Goal: Information Seeking & Learning: Learn about a topic

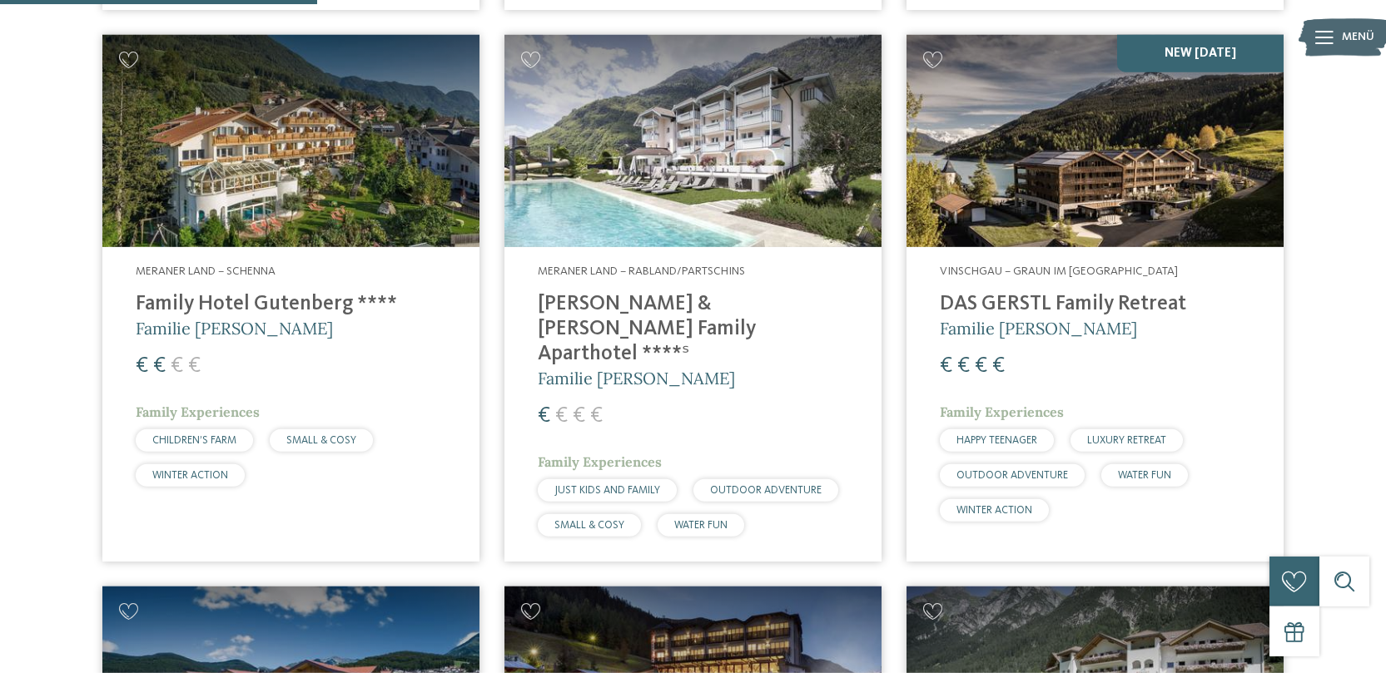
scroll to position [1190, 0]
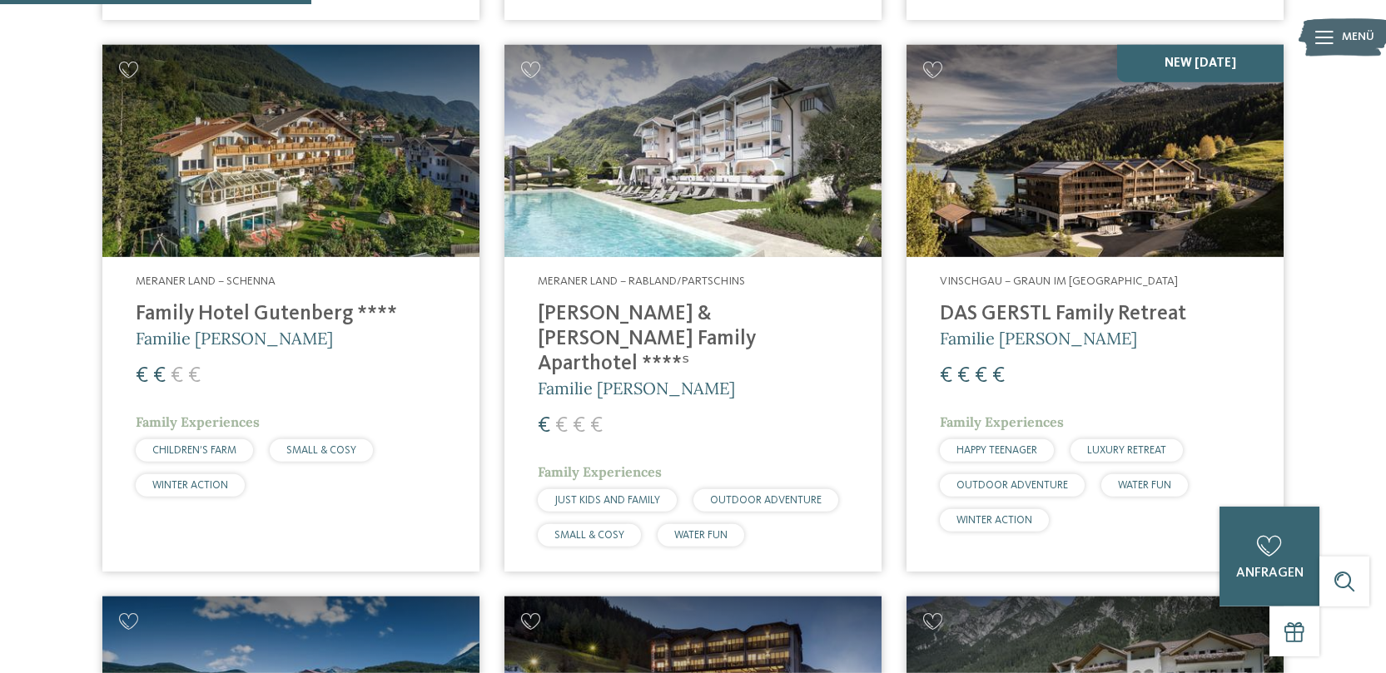
click at [329, 195] on img at bounding box center [290, 151] width 377 height 212
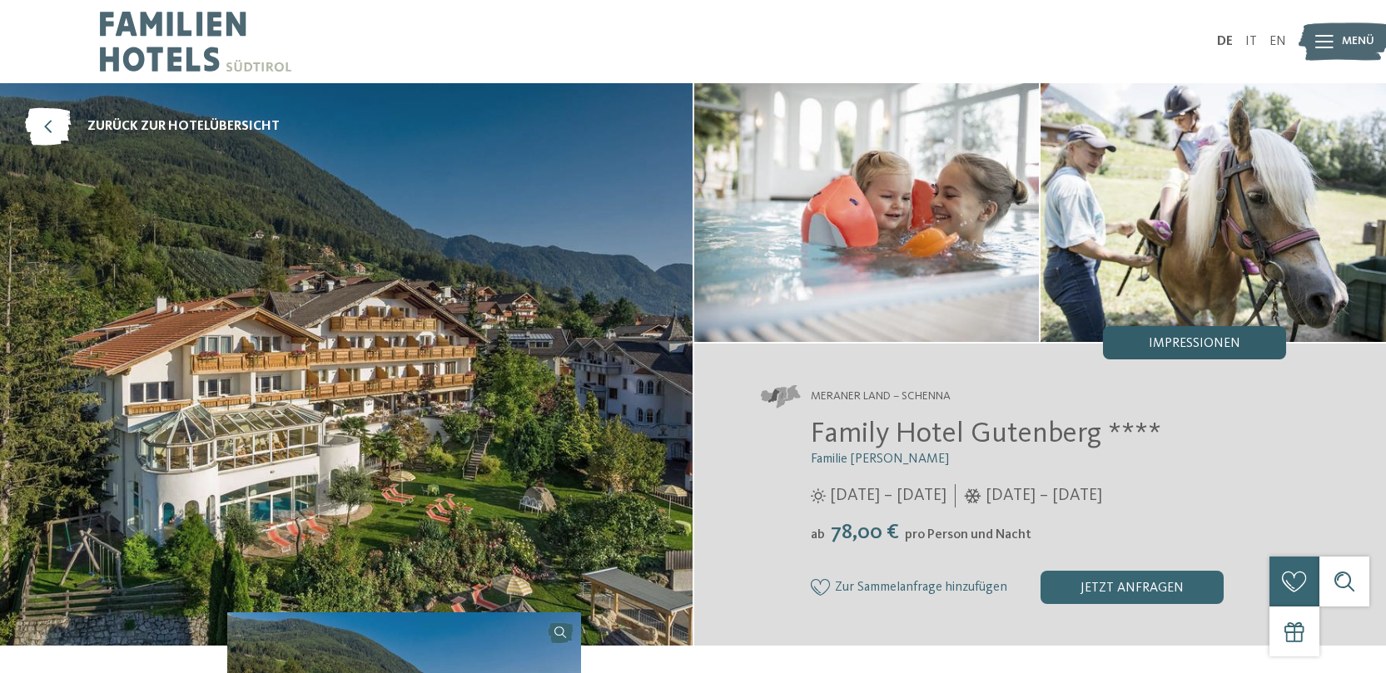
click at [1141, 349] on div "Impressionen" at bounding box center [1194, 342] width 183 height 33
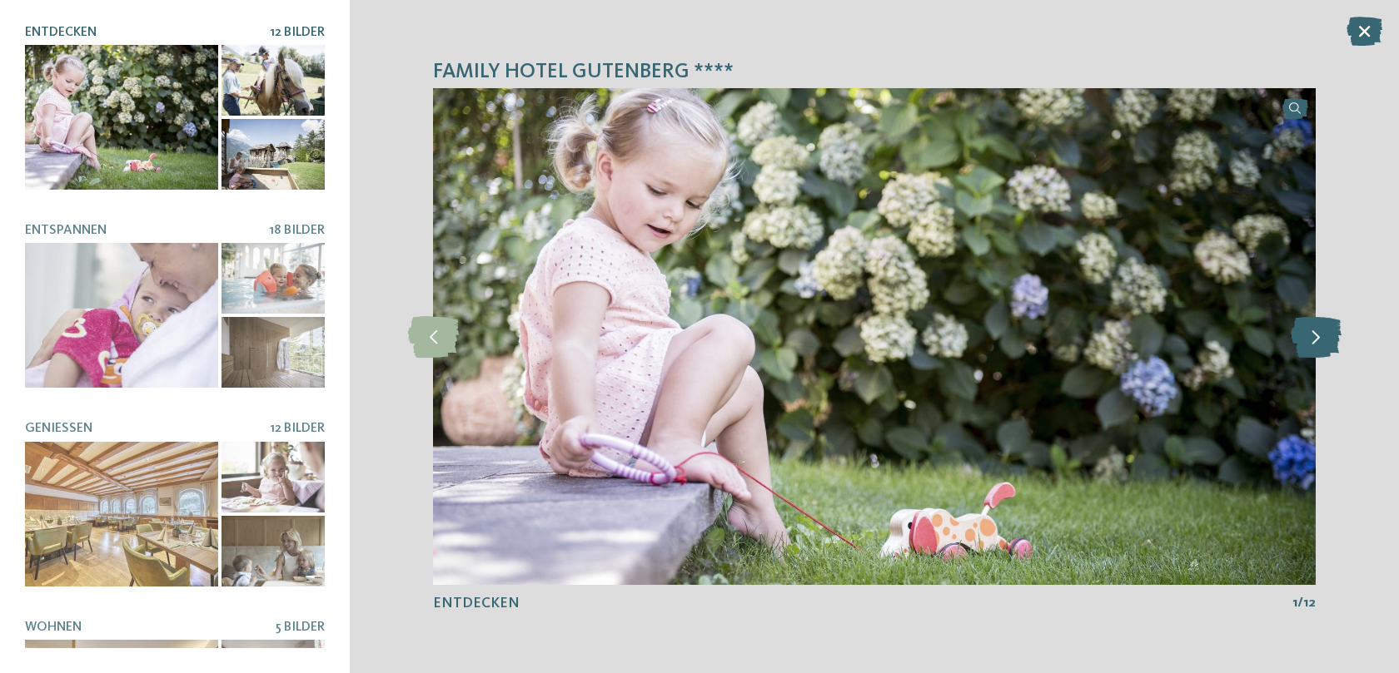
click at [1317, 341] on icon at bounding box center [1315, 337] width 51 height 42
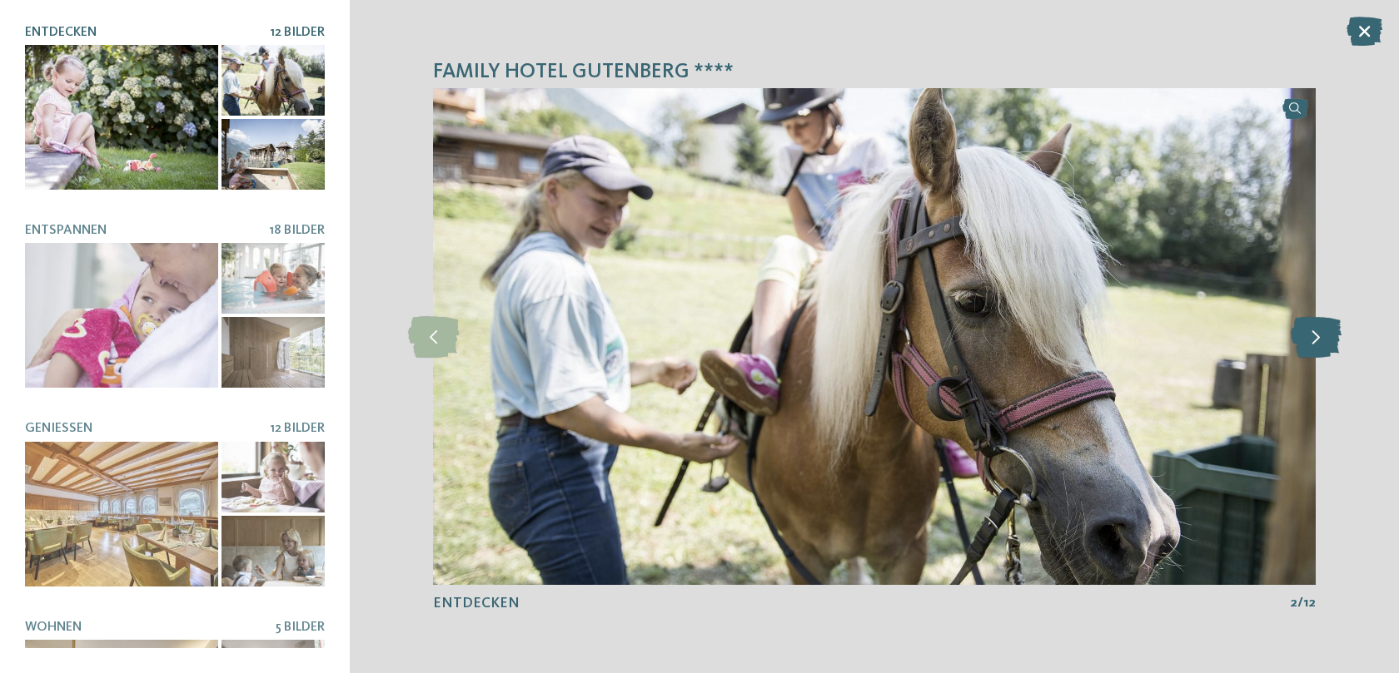
click at [1317, 341] on icon at bounding box center [1315, 337] width 51 height 42
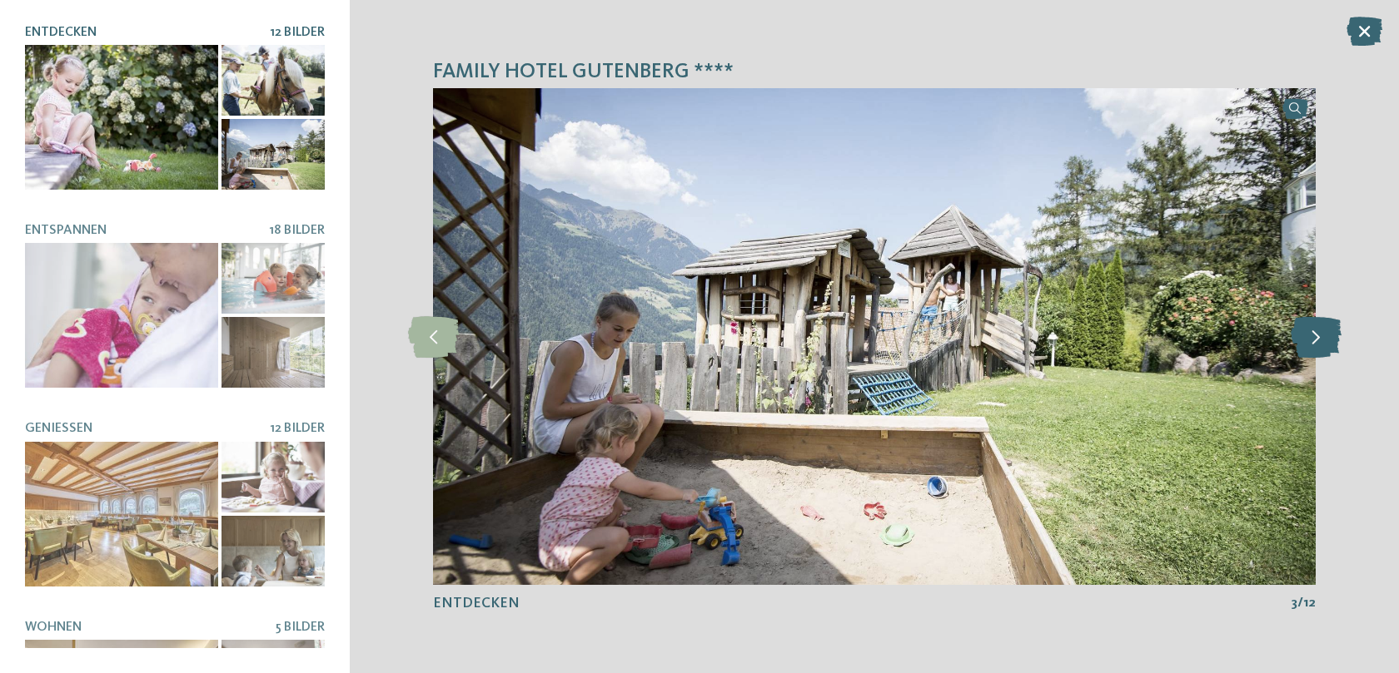
click at [1317, 341] on icon at bounding box center [1315, 337] width 51 height 42
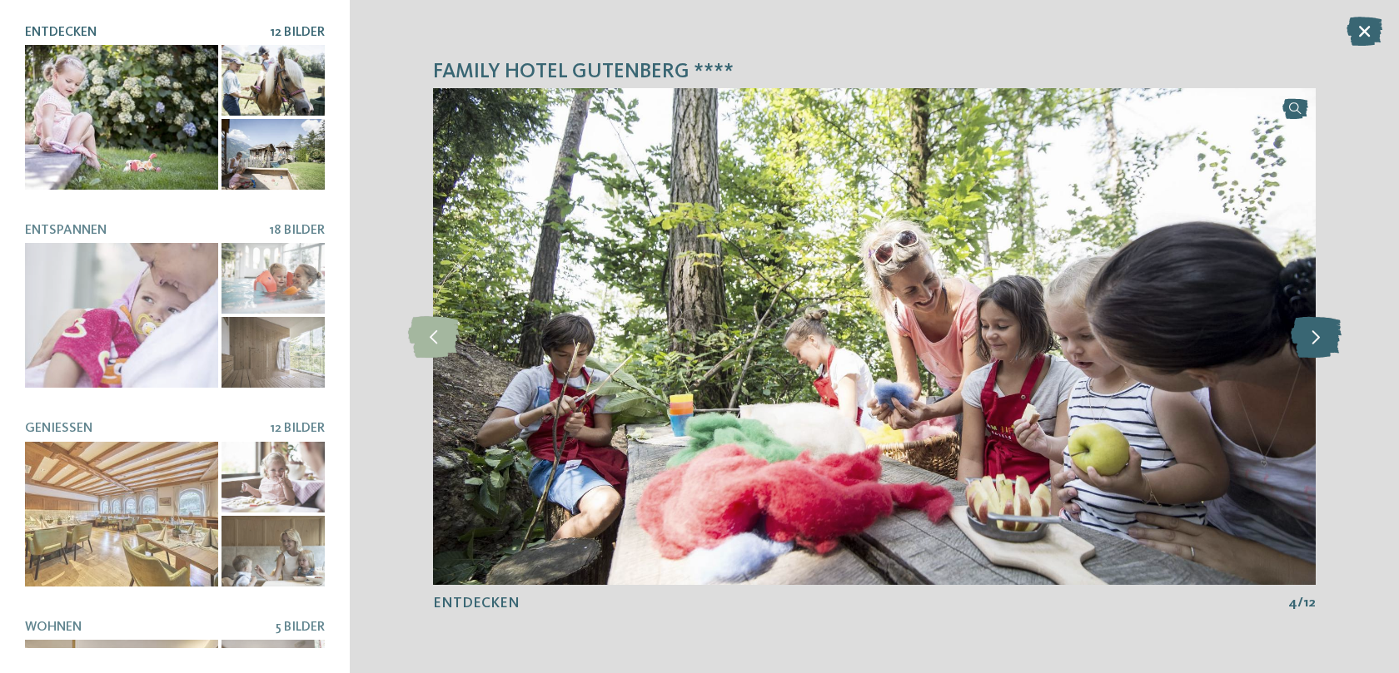
click at [1317, 341] on icon at bounding box center [1315, 337] width 51 height 42
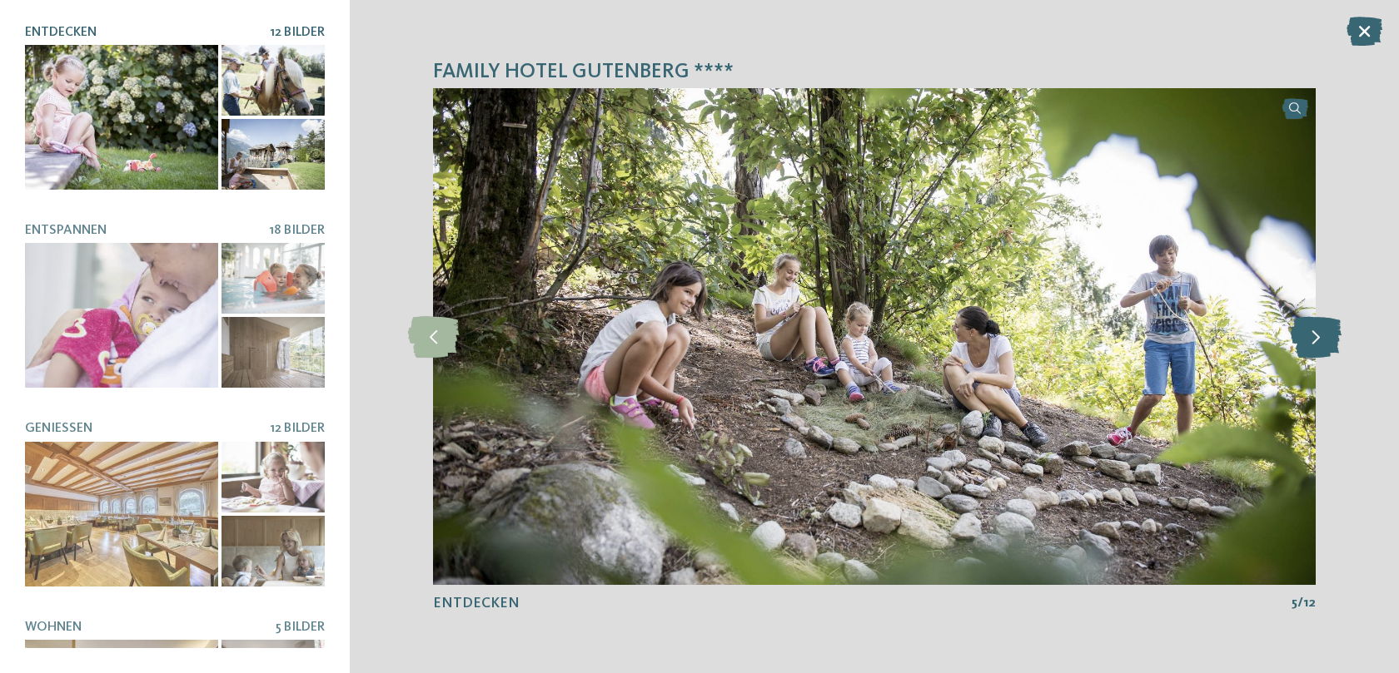
click at [1317, 341] on icon at bounding box center [1315, 337] width 51 height 42
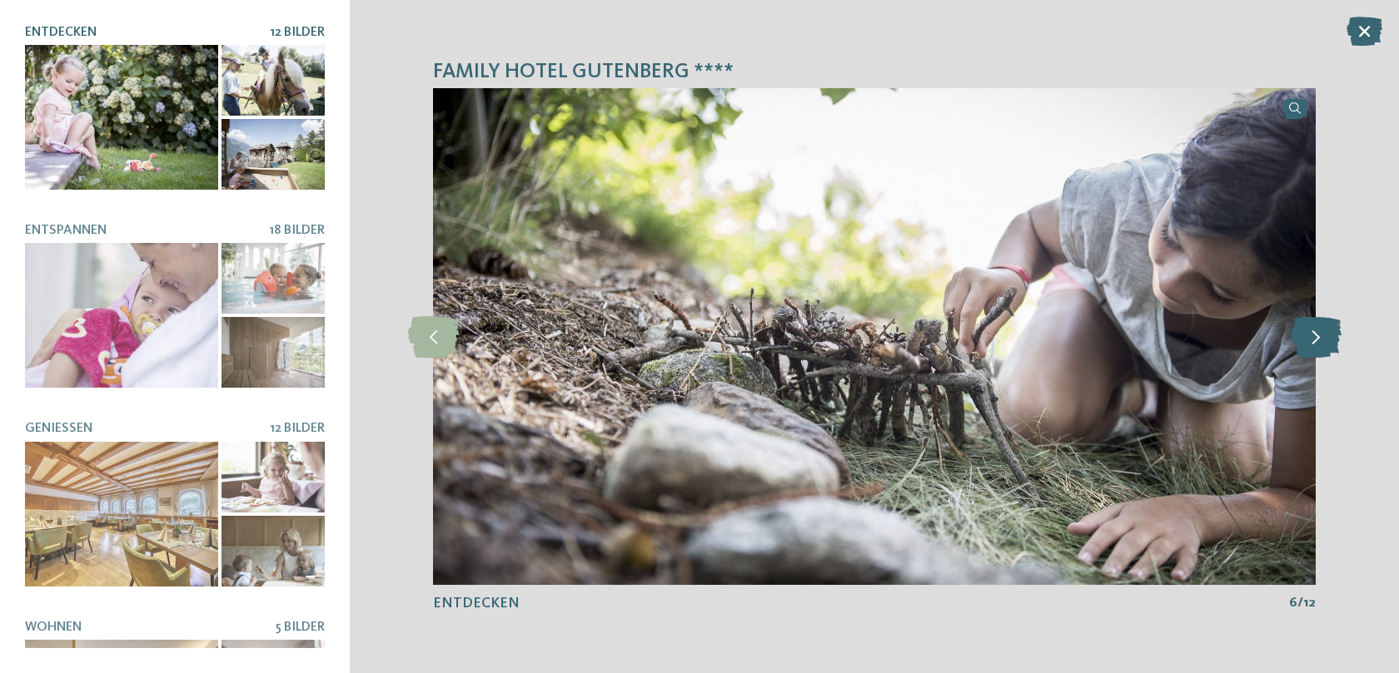
click at [1317, 341] on icon at bounding box center [1315, 337] width 51 height 42
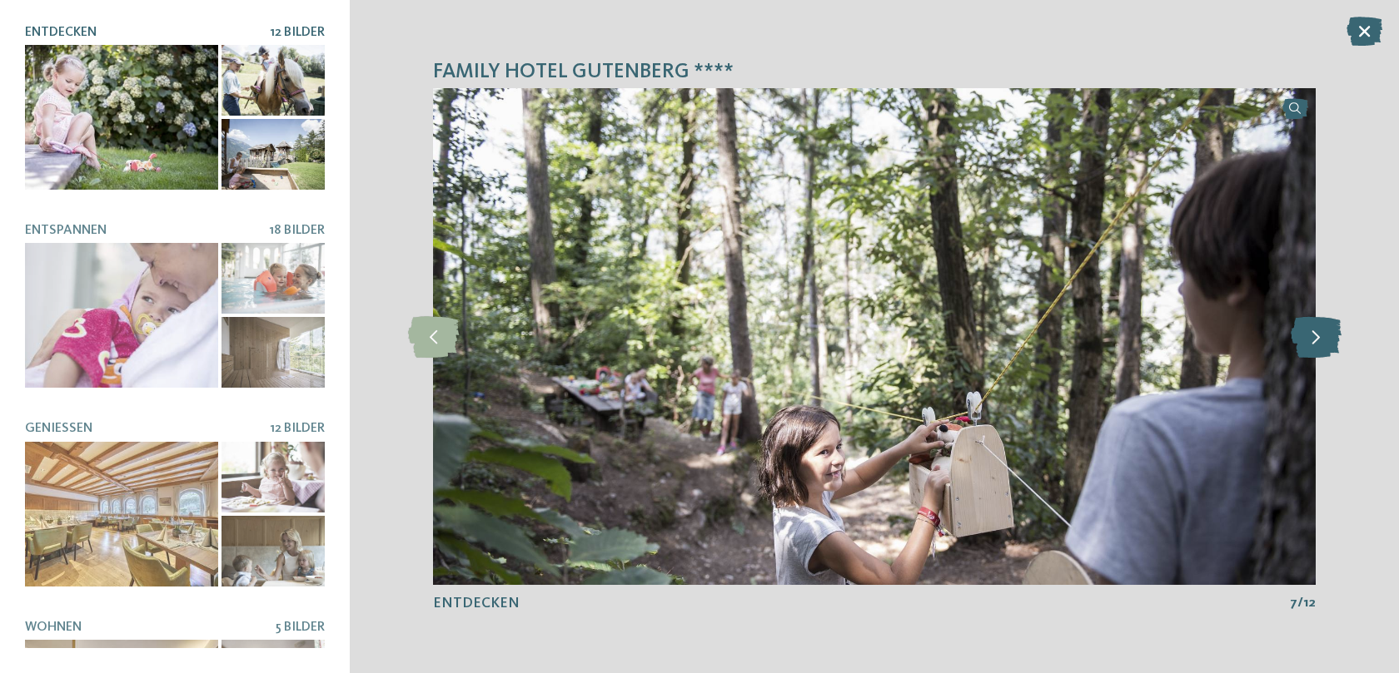
click at [1317, 341] on icon at bounding box center [1315, 337] width 51 height 42
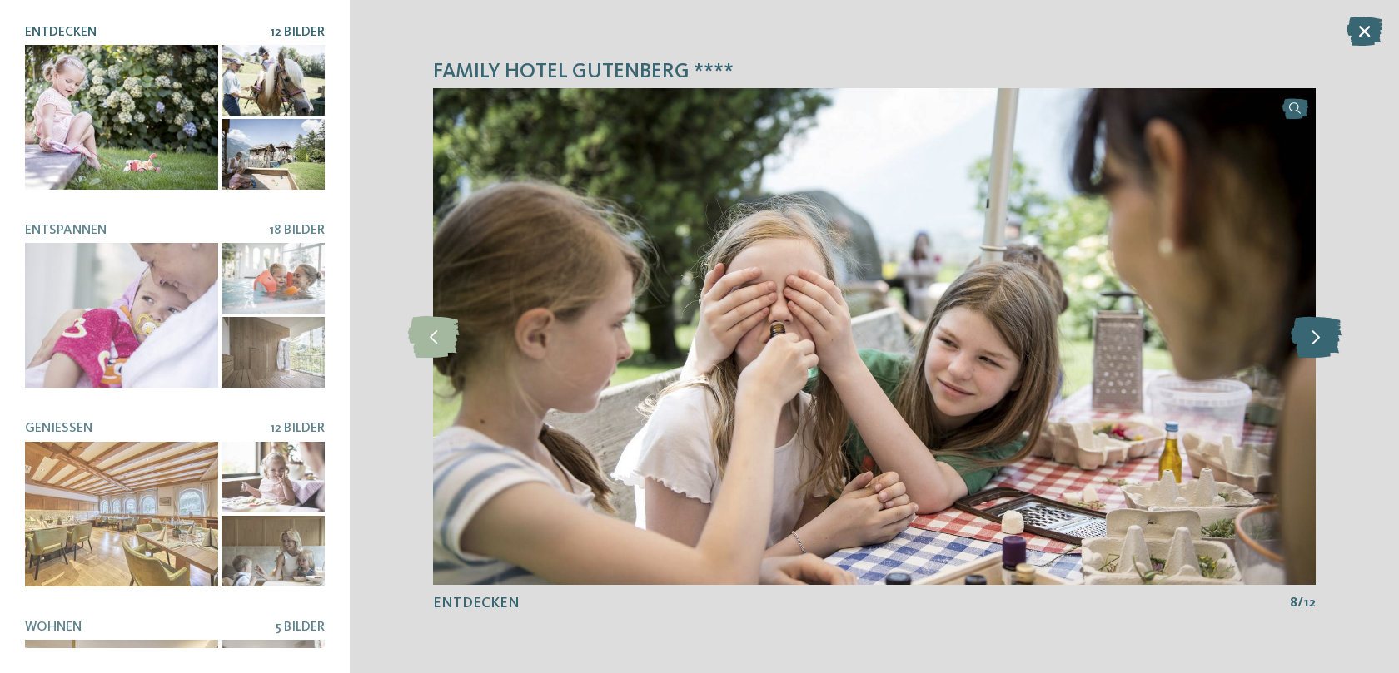
click at [1317, 341] on icon at bounding box center [1315, 337] width 51 height 42
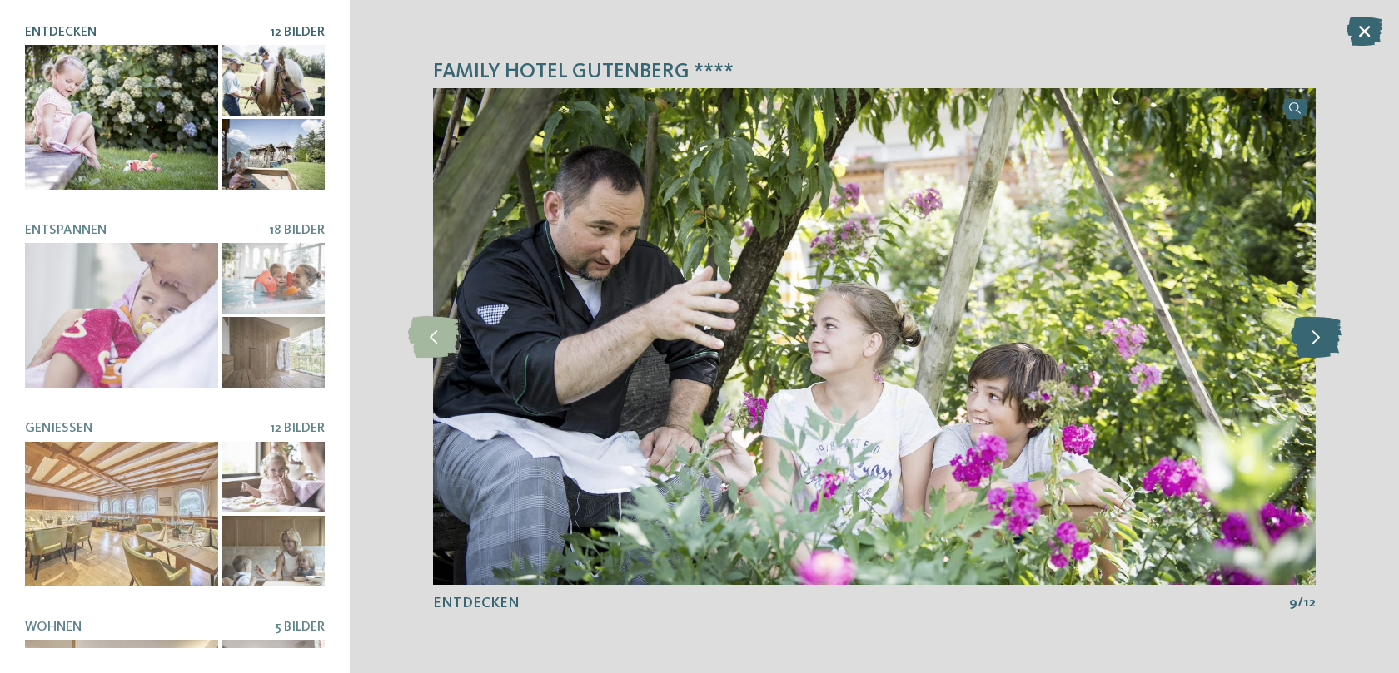
click at [1317, 341] on icon at bounding box center [1315, 337] width 51 height 42
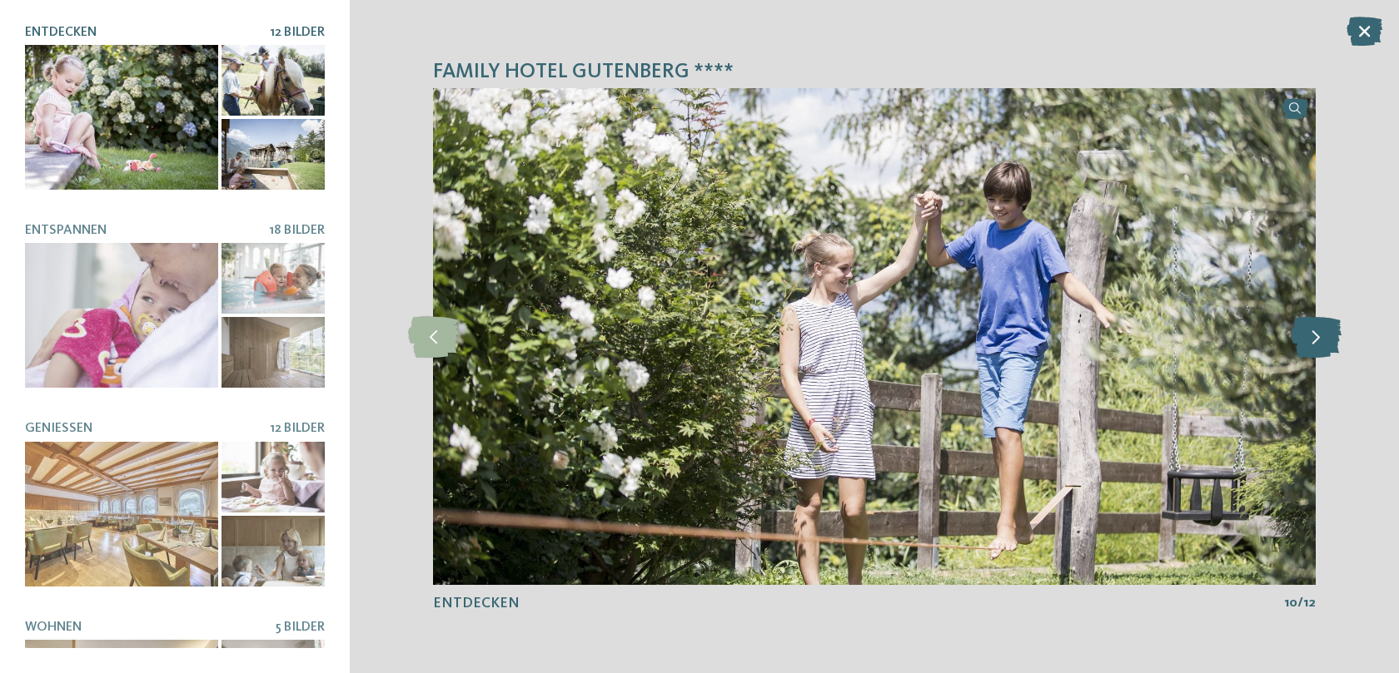
click at [1317, 341] on icon at bounding box center [1315, 337] width 51 height 42
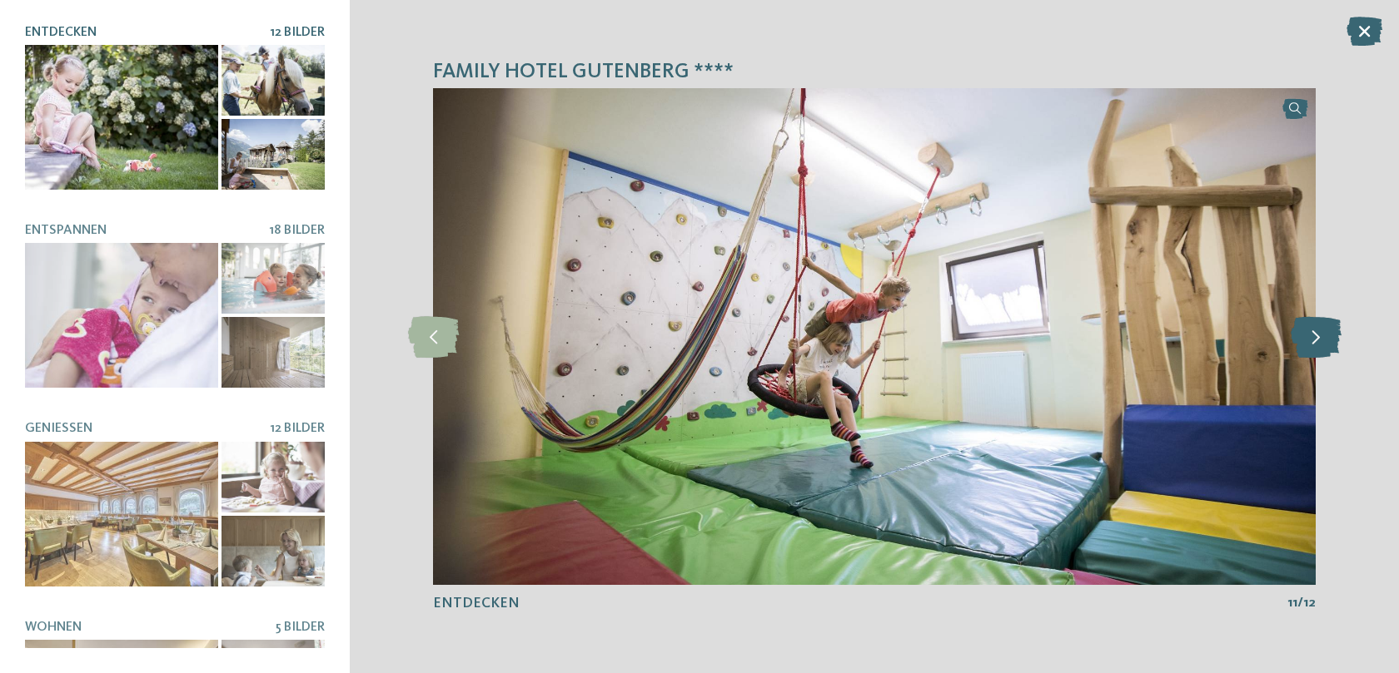
click at [1317, 341] on icon at bounding box center [1315, 337] width 51 height 42
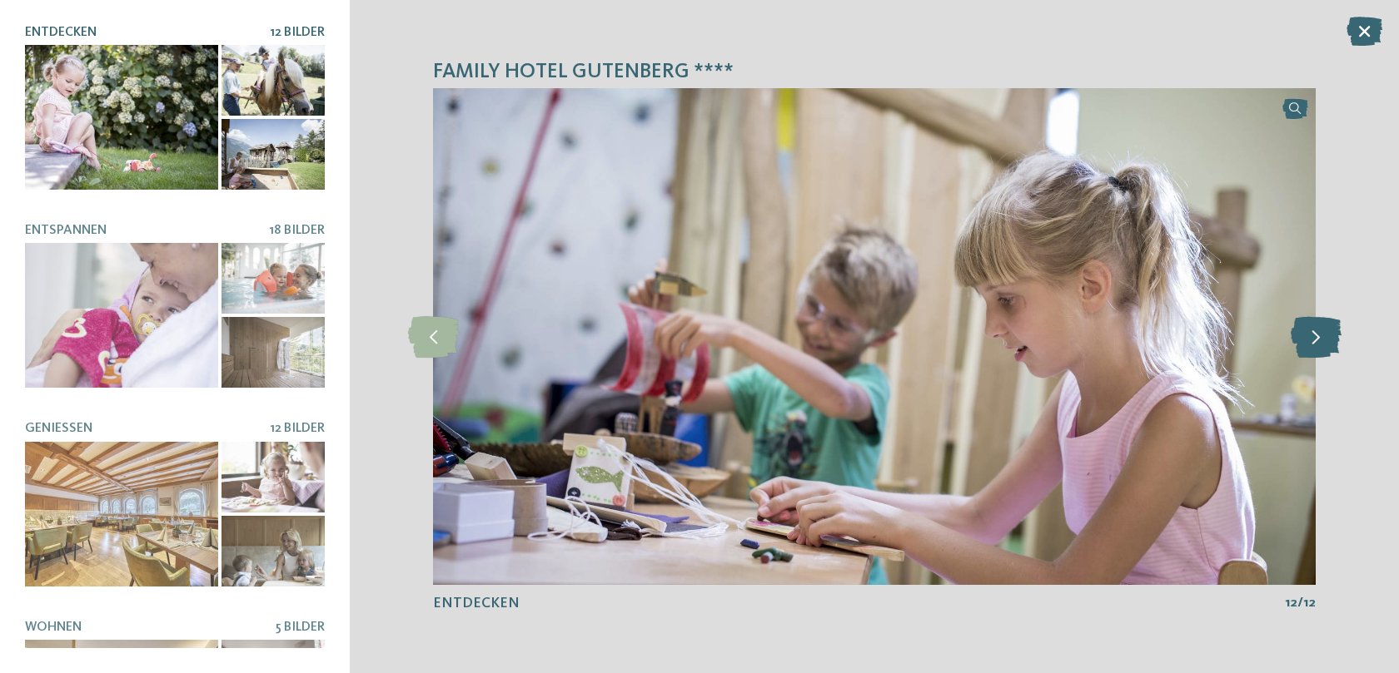
click at [1317, 341] on icon at bounding box center [1315, 337] width 51 height 42
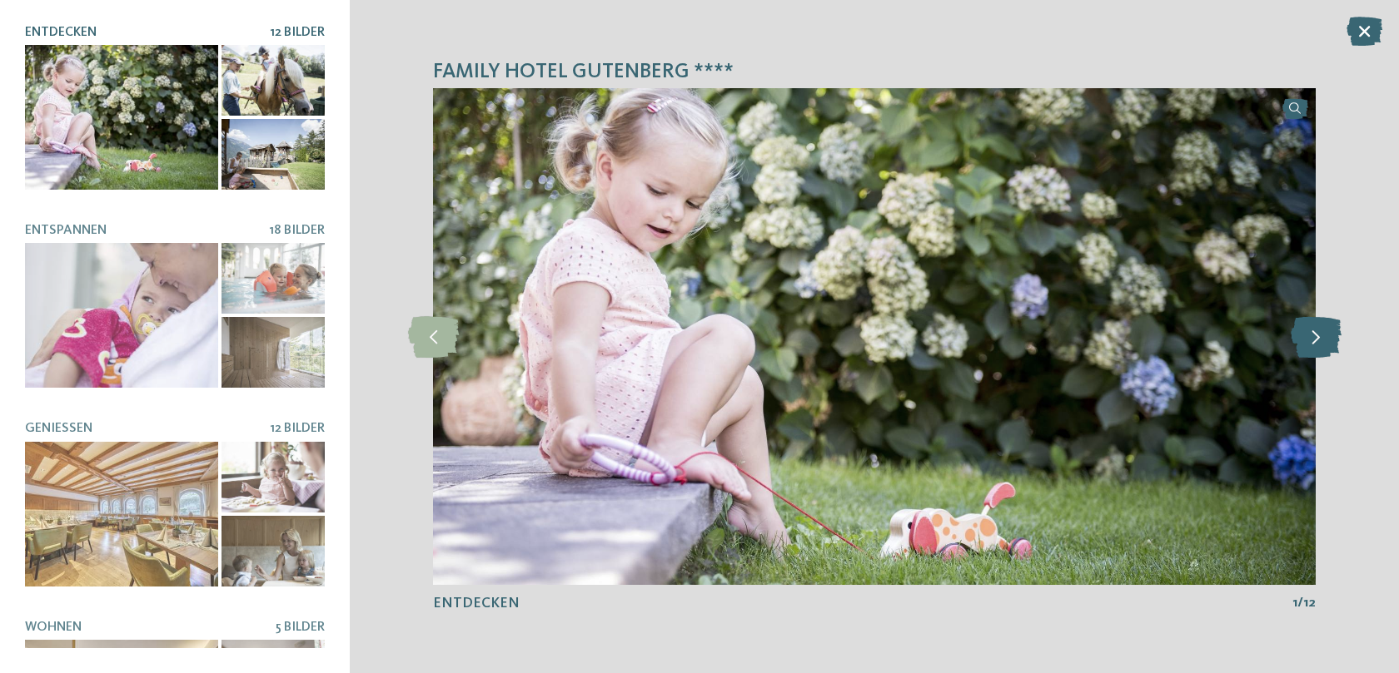
click at [1317, 341] on icon at bounding box center [1315, 337] width 51 height 42
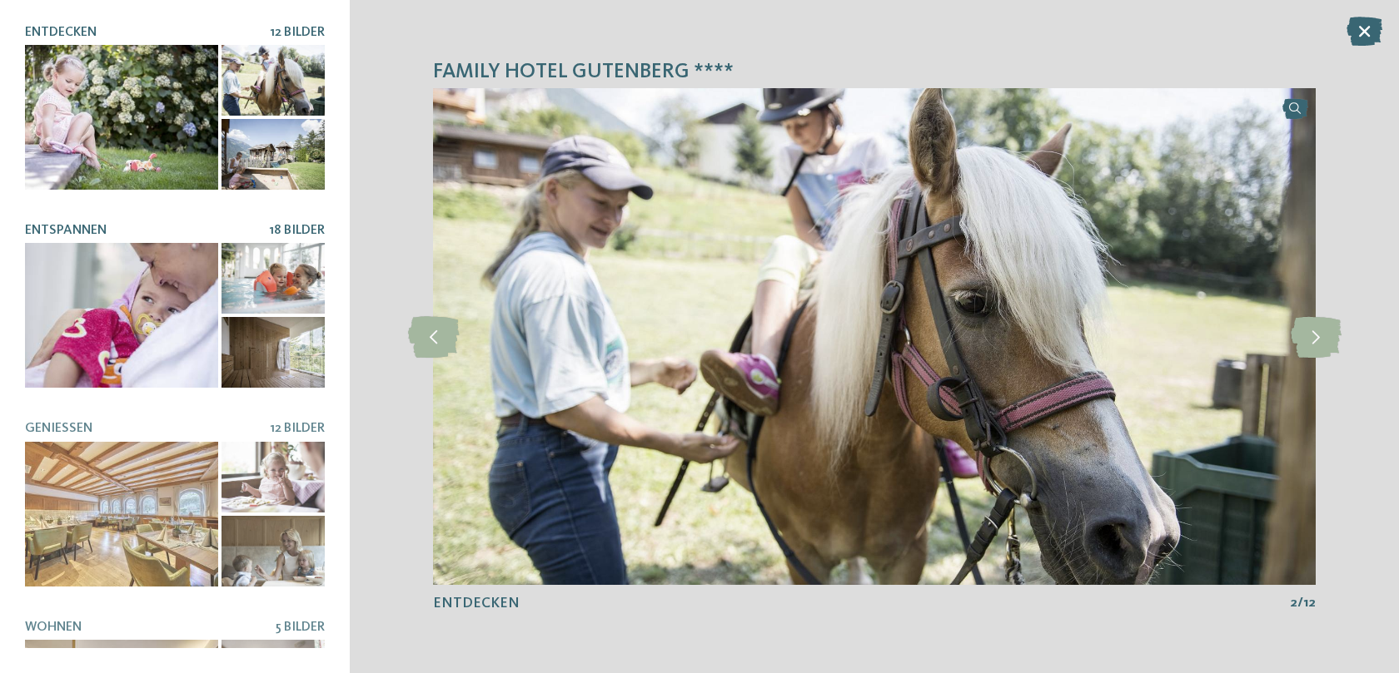
click at [150, 305] on div at bounding box center [121, 315] width 193 height 145
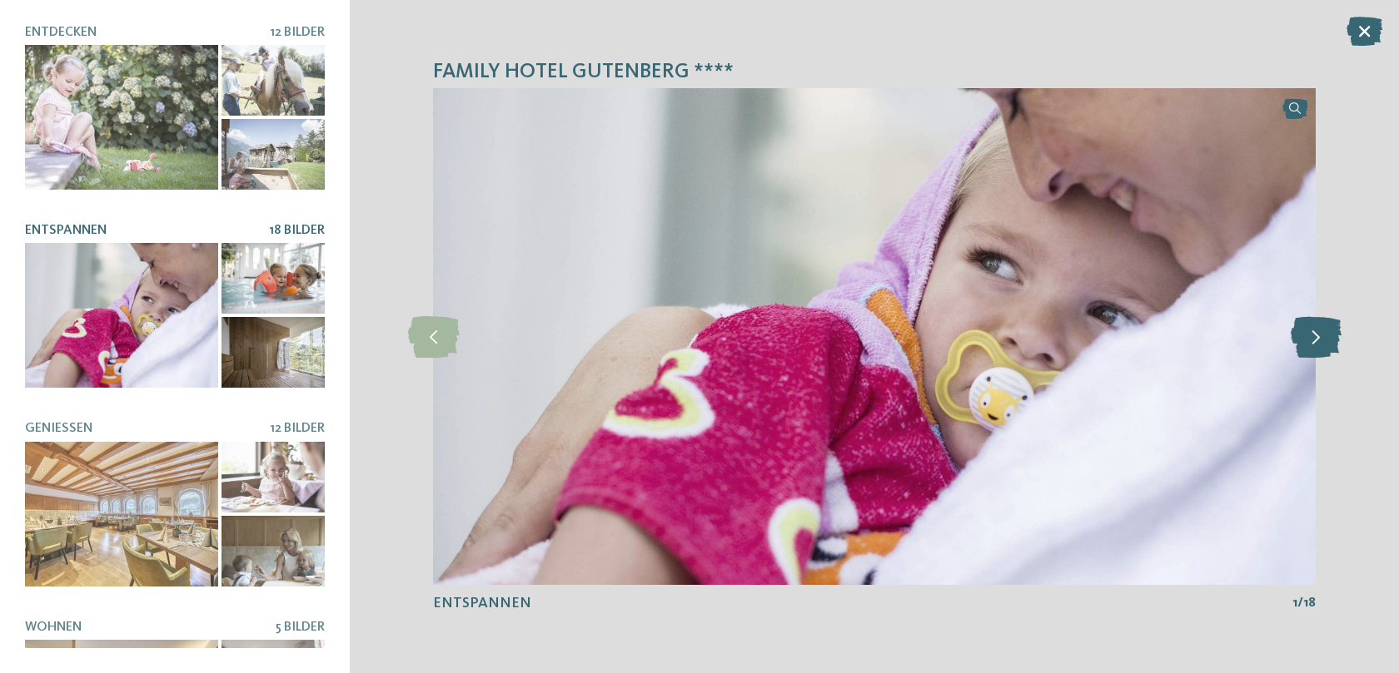
click at [1321, 350] on icon at bounding box center [1315, 337] width 51 height 42
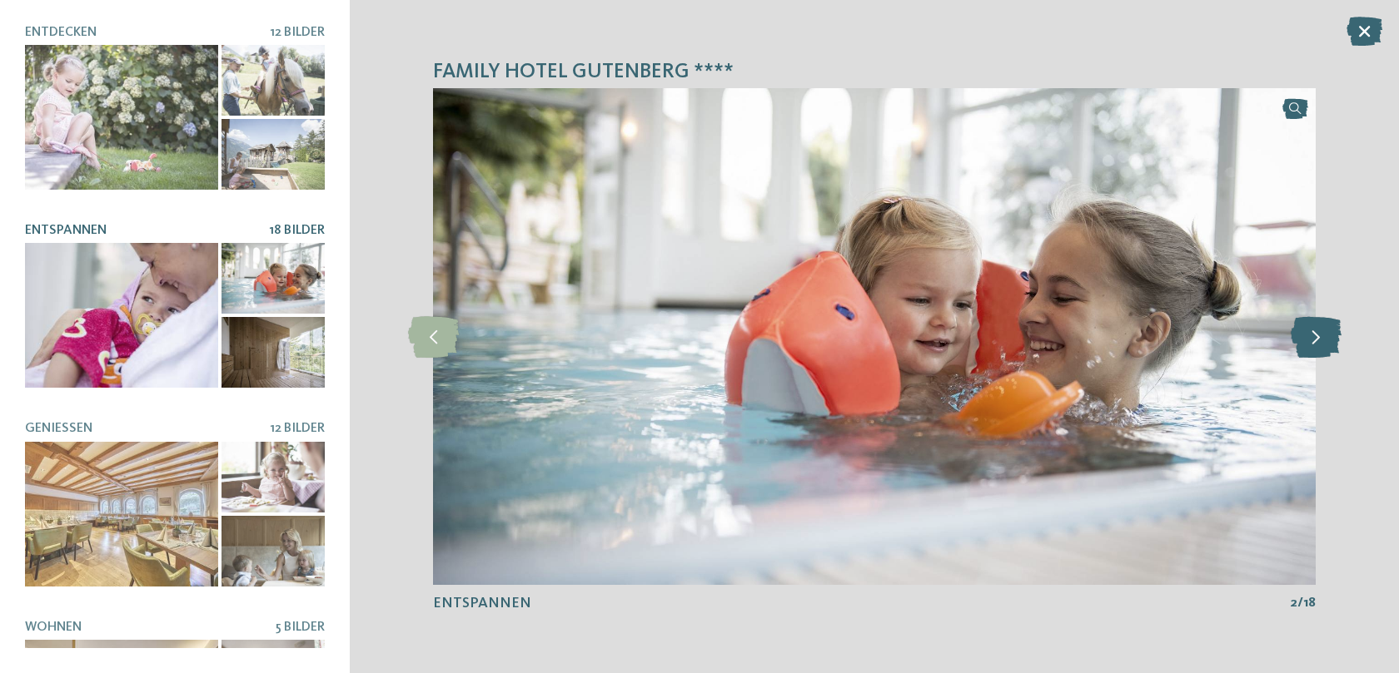
click at [1321, 350] on icon at bounding box center [1315, 337] width 51 height 42
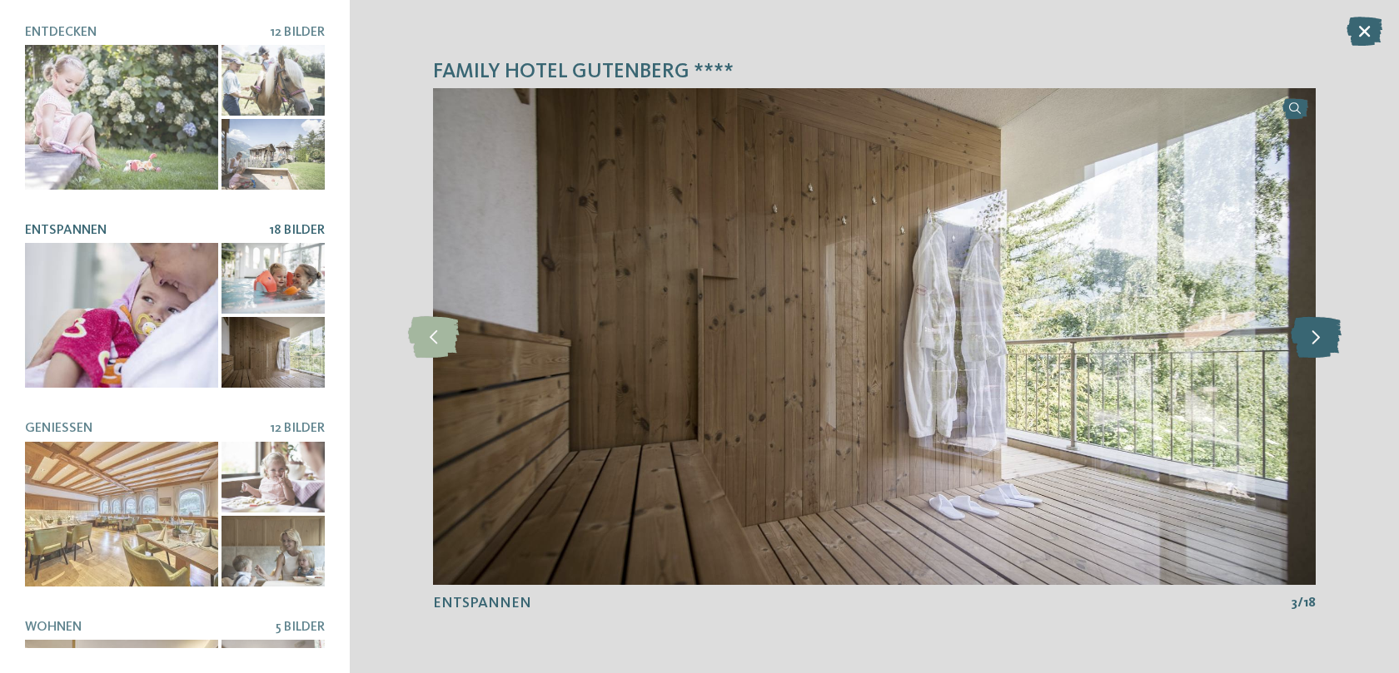
click at [1321, 350] on icon at bounding box center [1315, 337] width 51 height 42
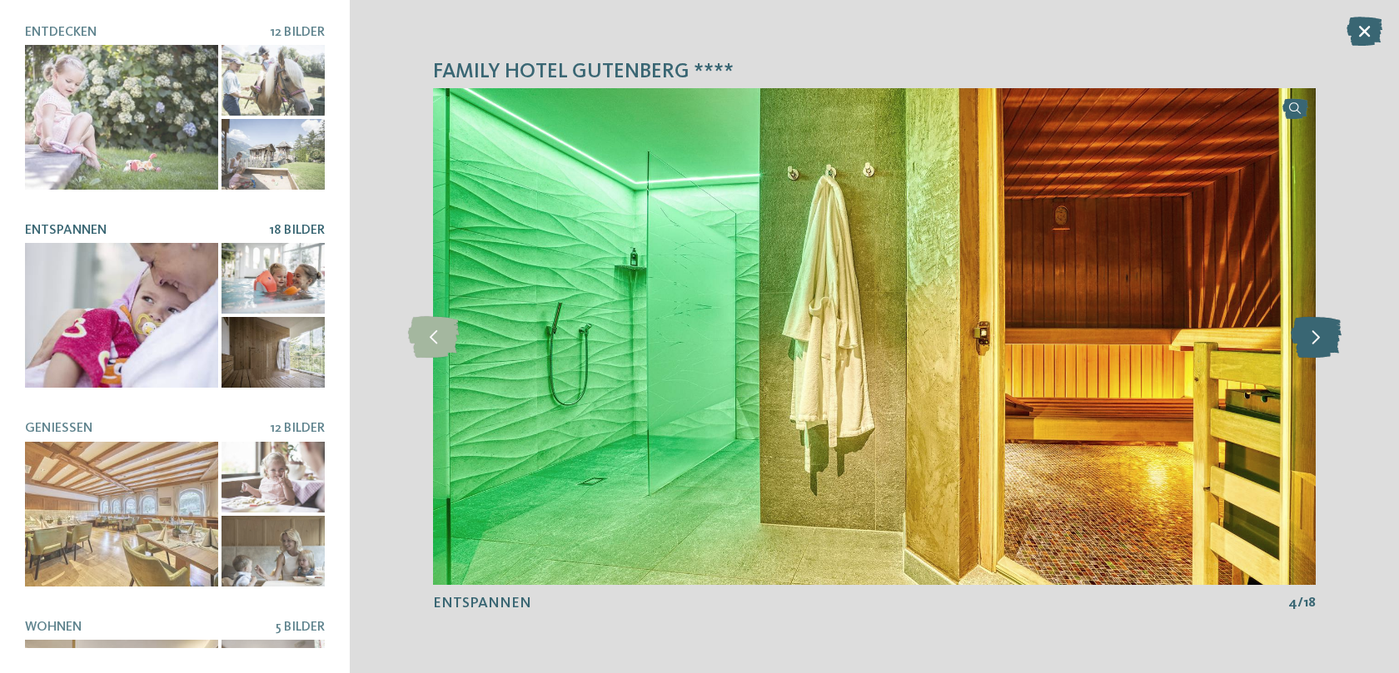
click at [1321, 350] on icon at bounding box center [1315, 337] width 51 height 42
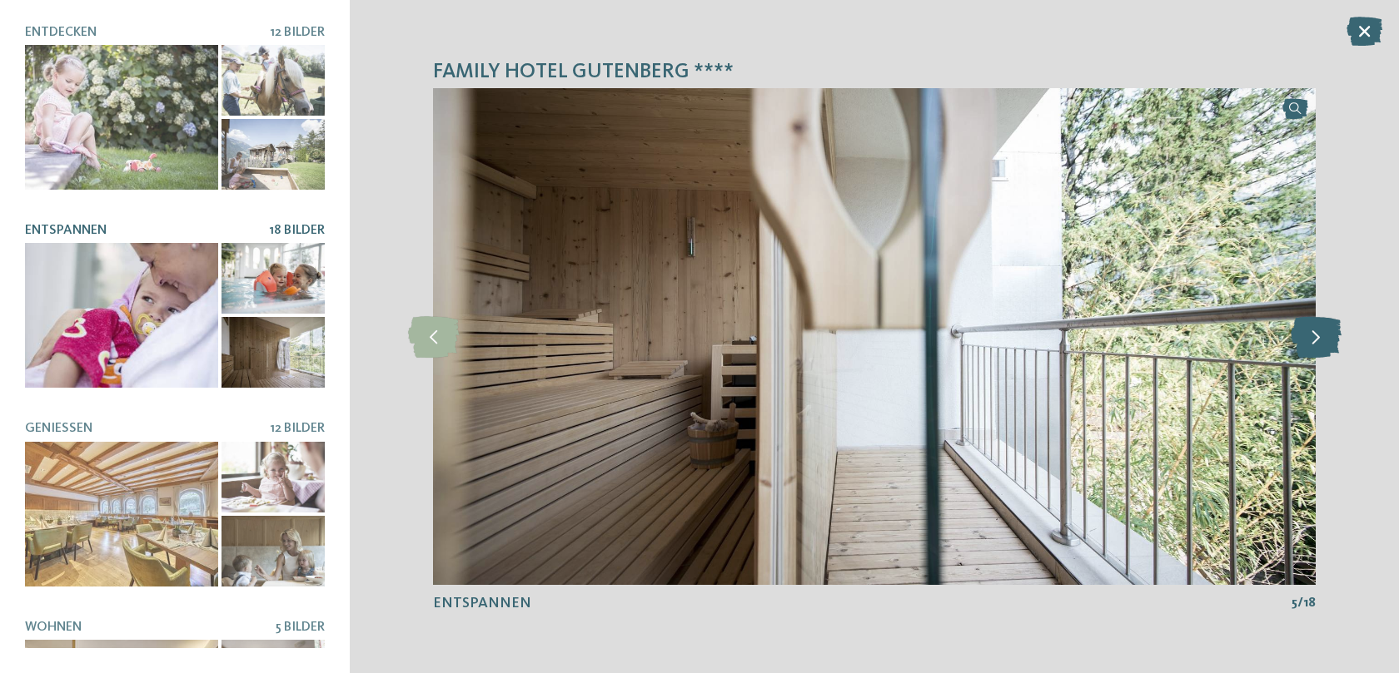
click at [1321, 350] on icon at bounding box center [1315, 337] width 51 height 42
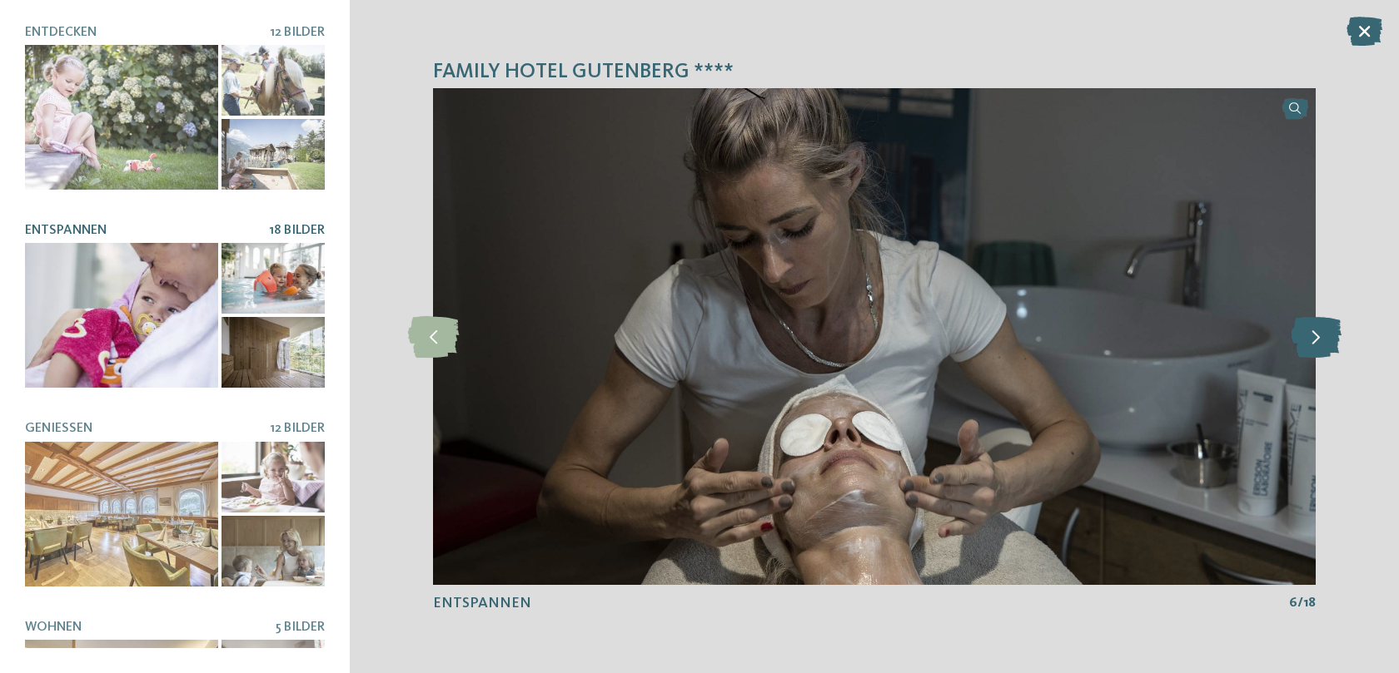
click at [1321, 350] on icon at bounding box center [1315, 337] width 51 height 42
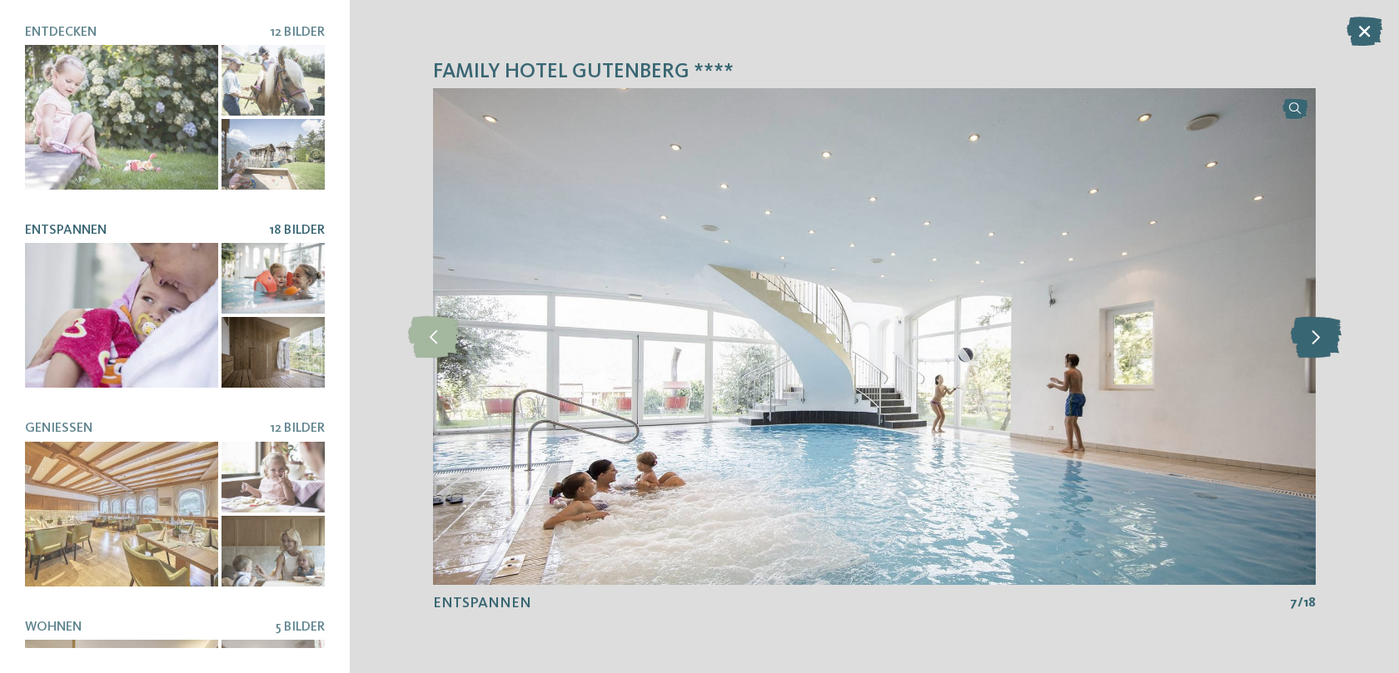
click at [1321, 350] on icon at bounding box center [1315, 337] width 51 height 42
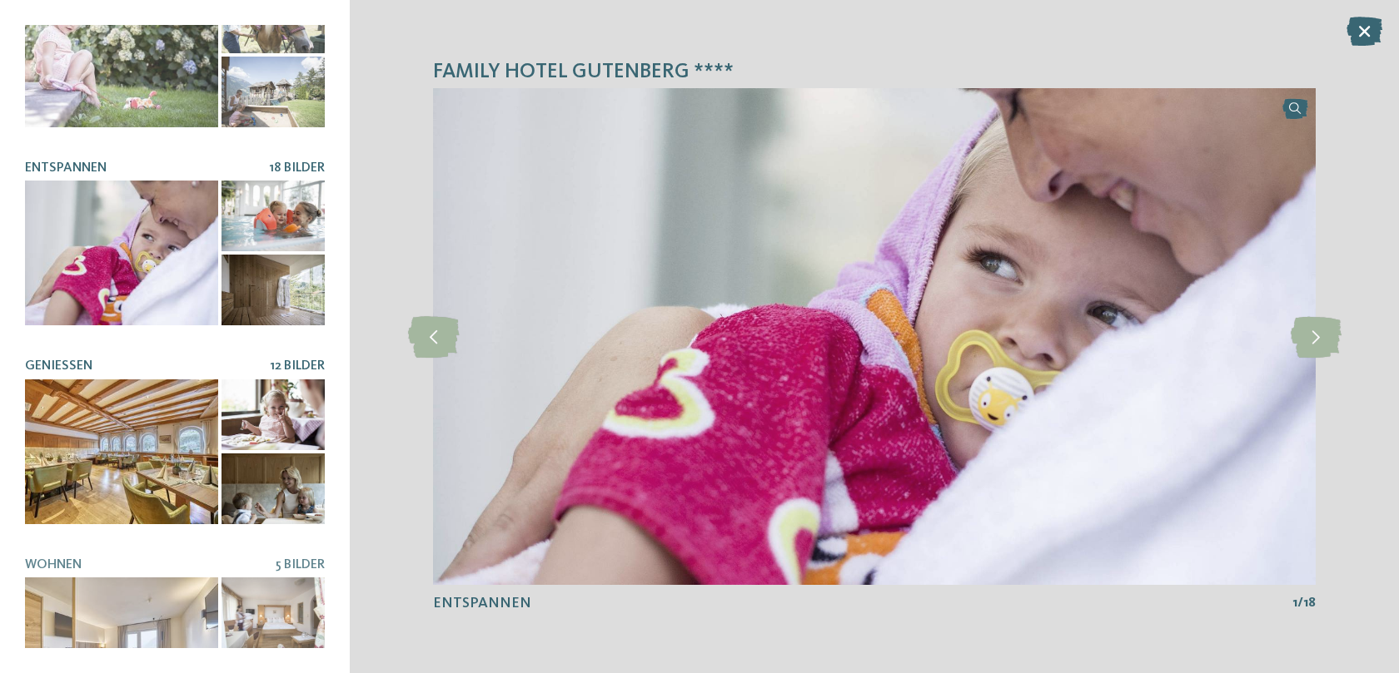
scroll to position [119, 0]
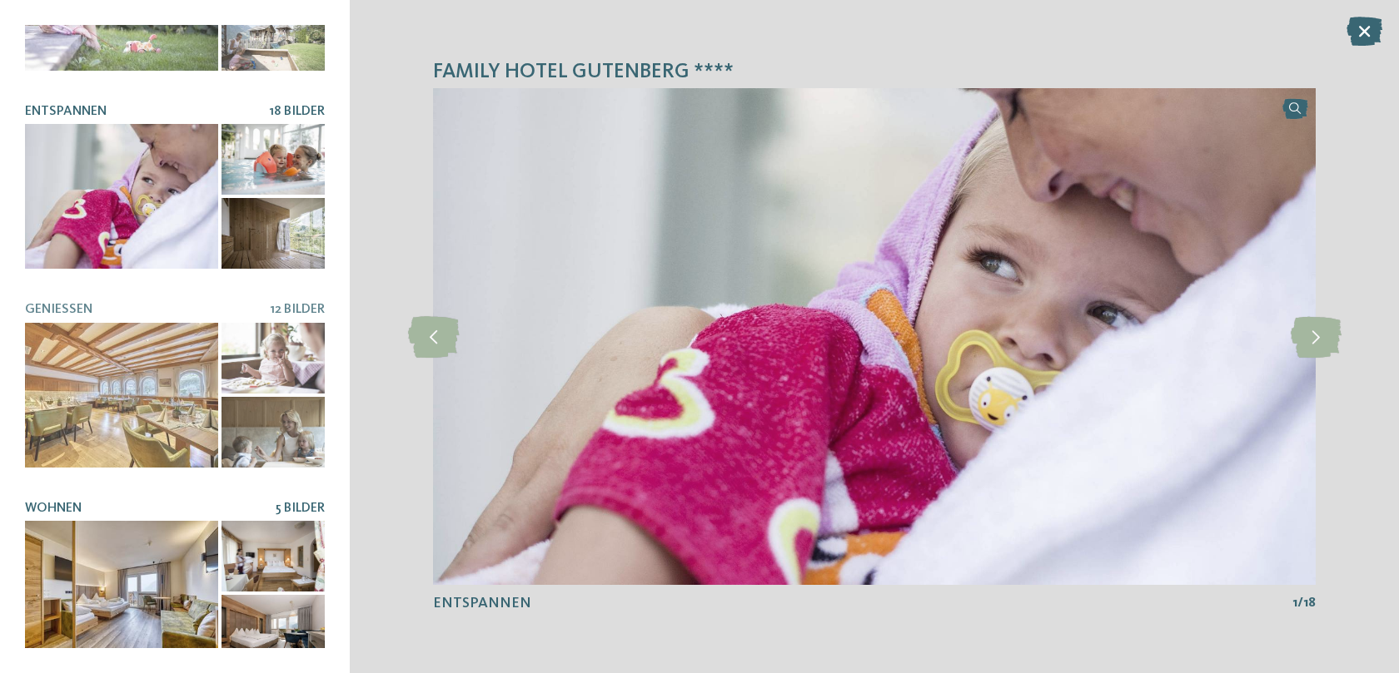
click at [127, 543] on div at bounding box center [121, 593] width 193 height 145
